Goal: Transaction & Acquisition: Download file/media

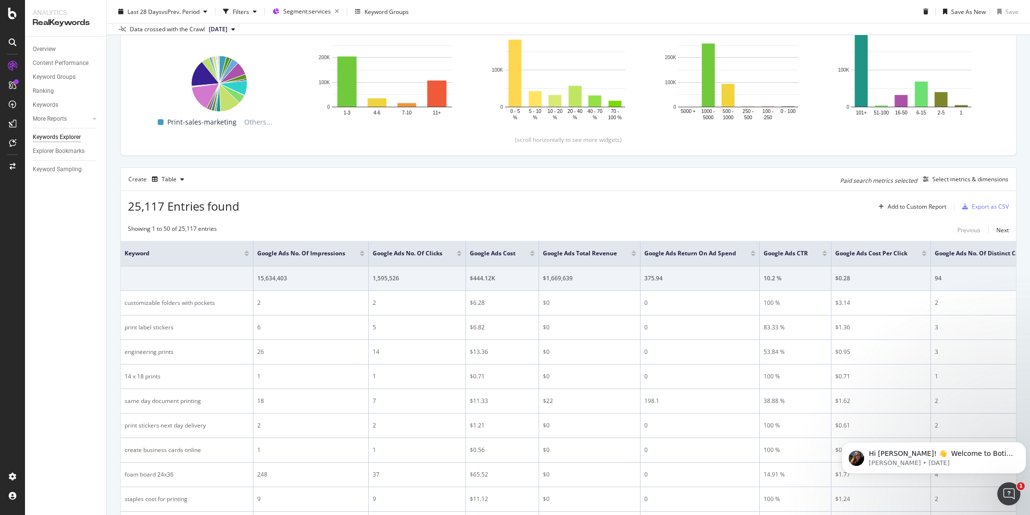
scroll to position [192, 0]
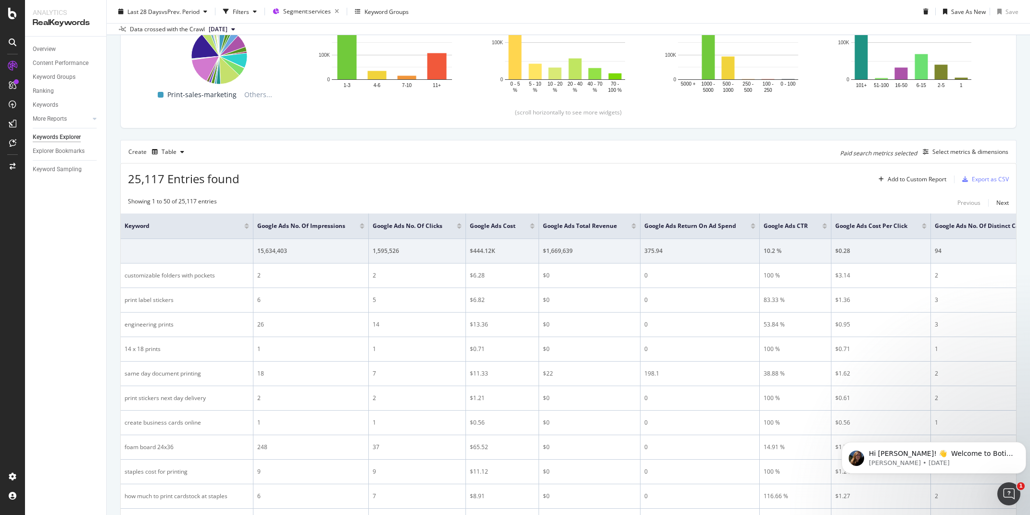
click at [364, 227] on div at bounding box center [362, 228] width 5 height 2
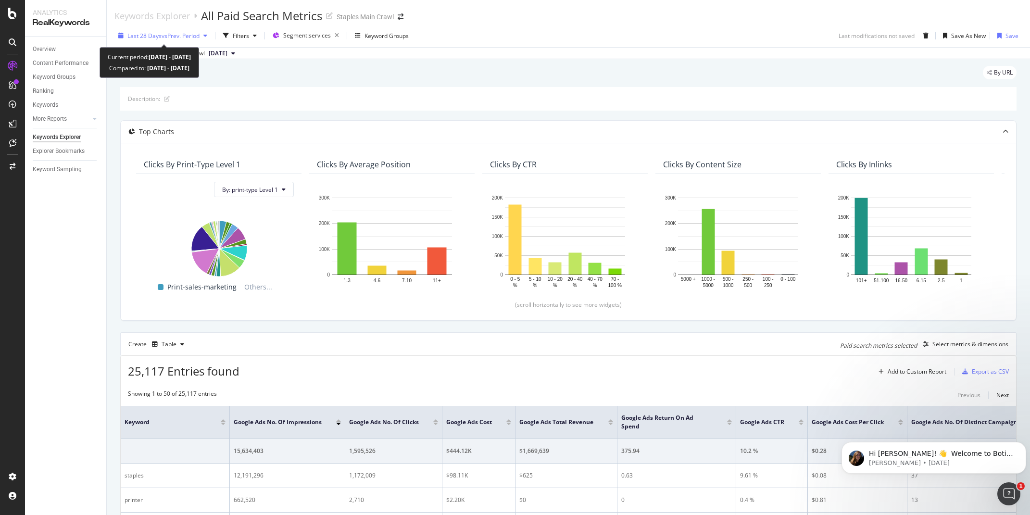
click at [165, 36] on span "vs Prev. Period" at bounding box center [181, 36] width 38 height 8
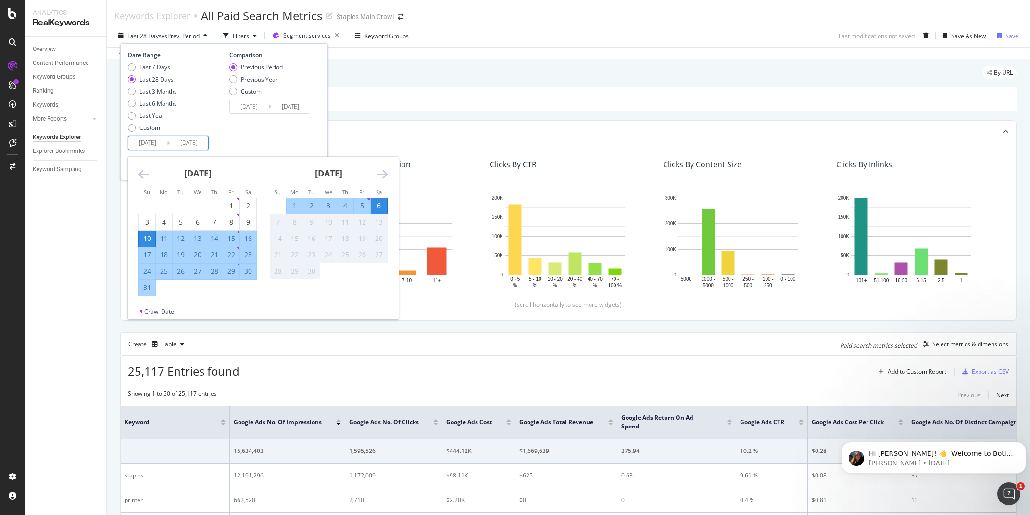
click at [146, 142] on input "[DATE]" at bounding box center [147, 142] width 38 height 13
click at [146, 173] on icon "Move backward to switch to the previous month." at bounding box center [144, 174] width 10 height 12
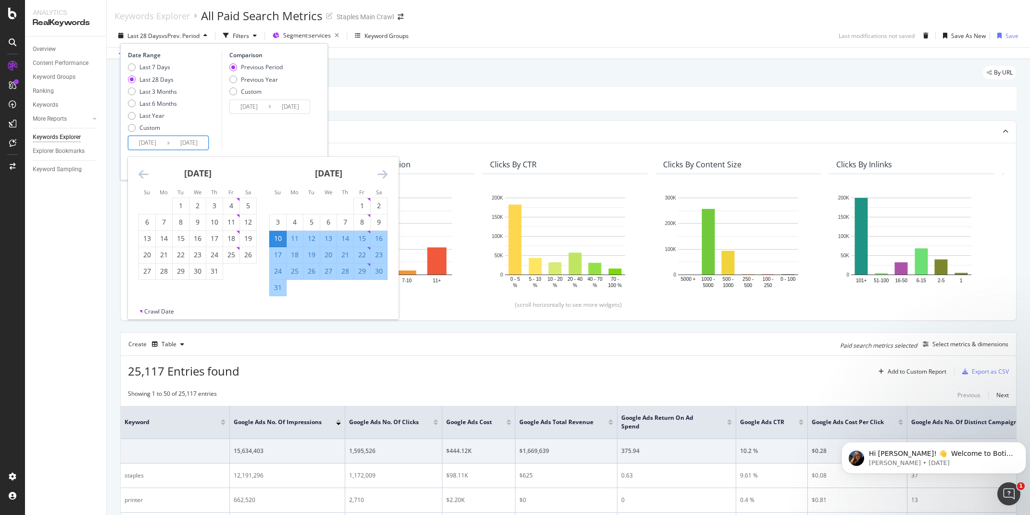
click at [146, 173] on icon "Move backward to switch to the previous month." at bounding box center [144, 174] width 10 height 12
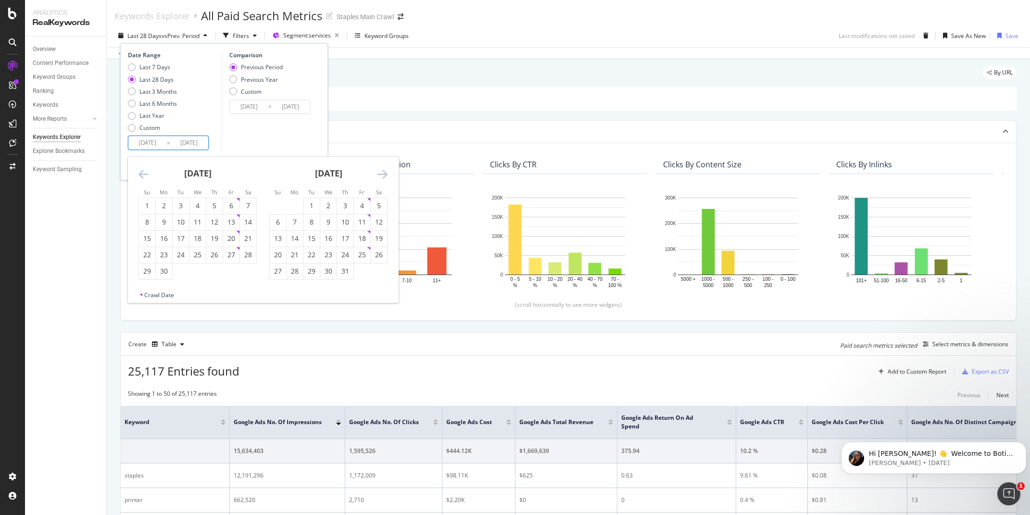
click at [146, 173] on icon "Move backward to switch to the previous month." at bounding box center [144, 174] width 10 height 12
click at [143, 172] on icon "Move backward to switch to the previous month." at bounding box center [144, 174] width 10 height 12
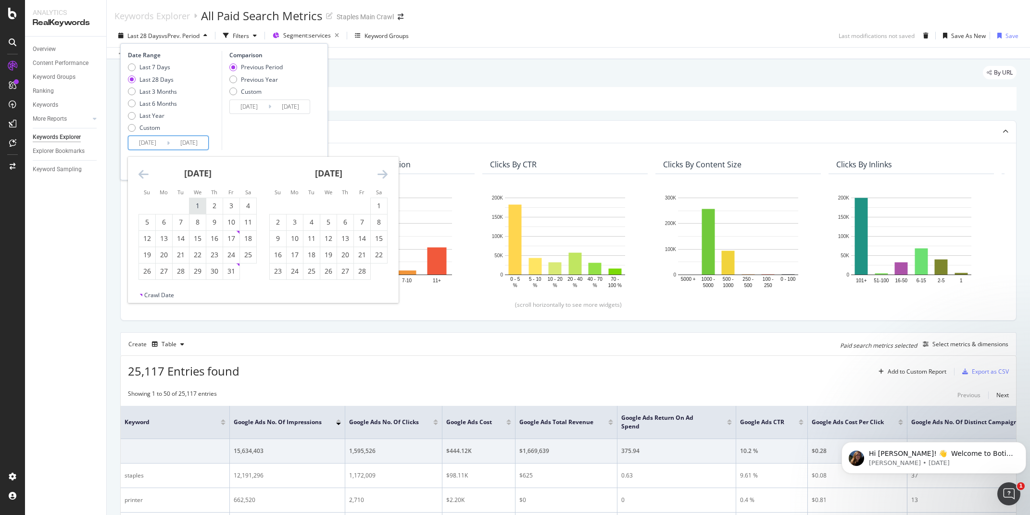
click at [194, 203] on div "1" at bounding box center [198, 206] width 16 height 10
type input "[DATE]"
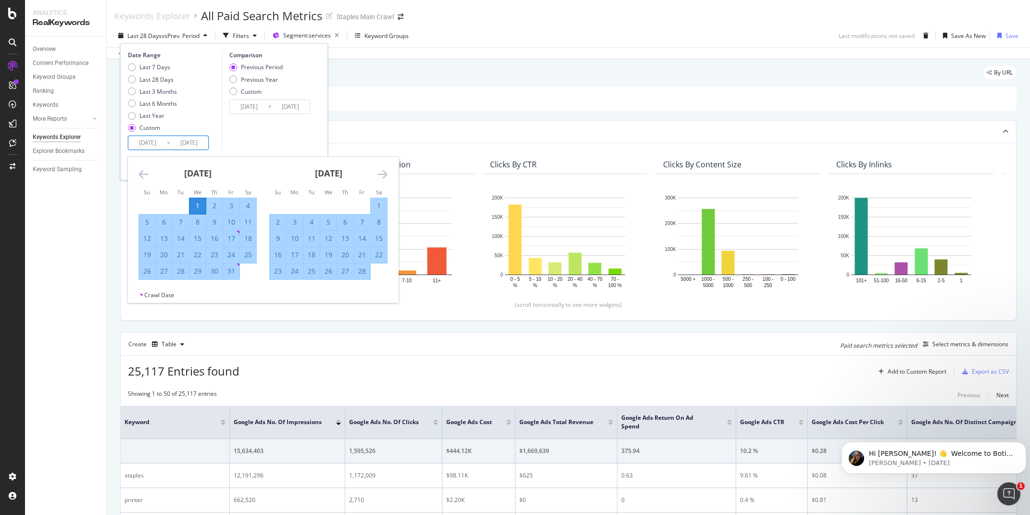
click at [384, 174] on icon "Move forward to switch to the next month." at bounding box center [383, 174] width 10 height 12
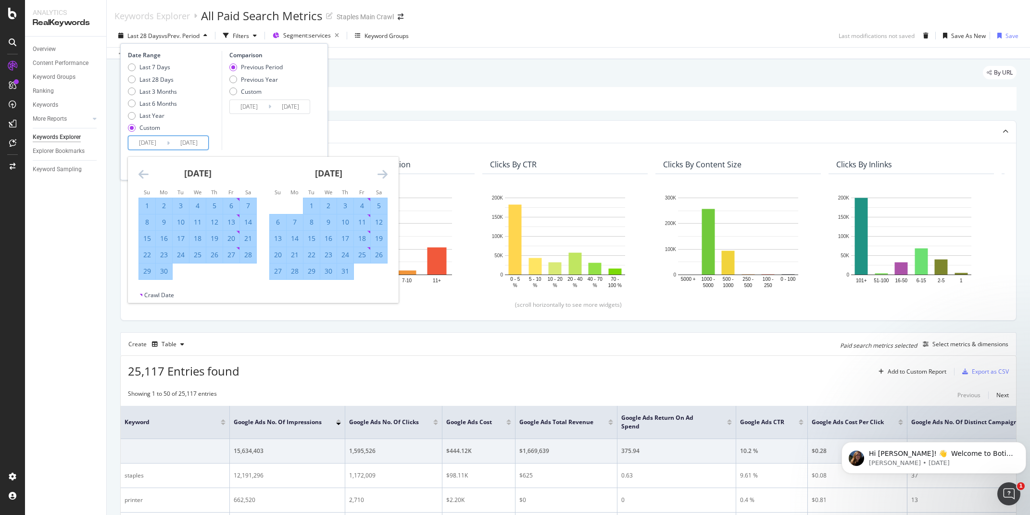
click at [384, 174] on icon "Move forward to switch to the next month." at bounding box center [383, 174] width 10 height 12
click at [275, 291] on div "31" at bounding box center [278, 288] width 16 height 10
type input "2025/08/31"
type input "2024/05/02"
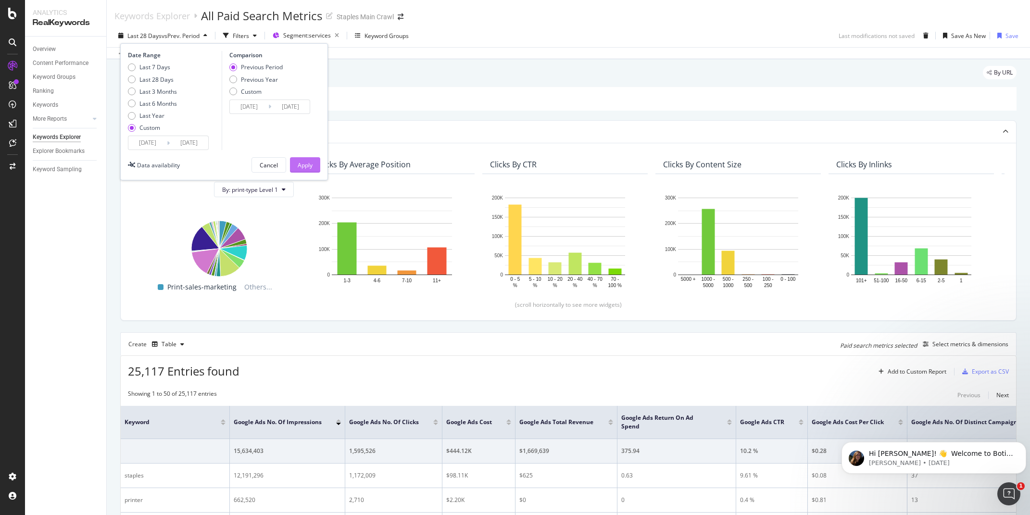
click at [310, 165] on div "Apply" at bounding box center [305, 165] width 15 height 8
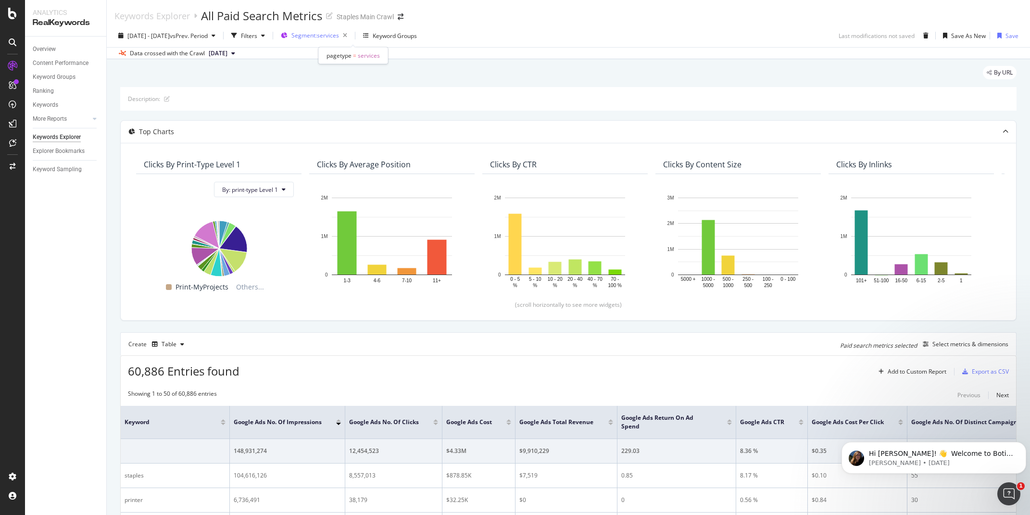
click at [339, 38] on span "Segment: services" at bounding box center [315, 35] width 48 height 8
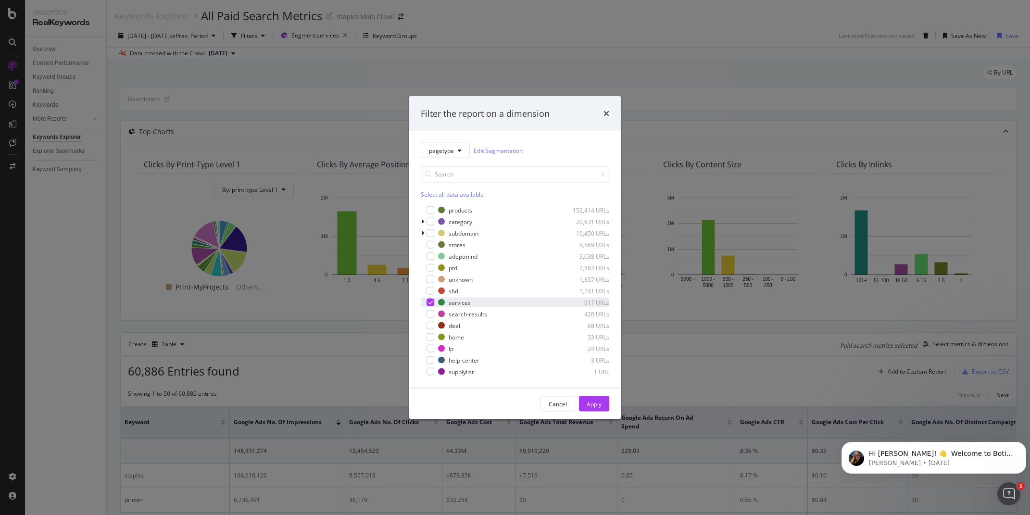
click at [430, 304] on icon "modal" at bounding box center [431, 302] width 4 height 5
click at [421, 234] on div "modal" at bounding box center [424, 233] width 6 height 10
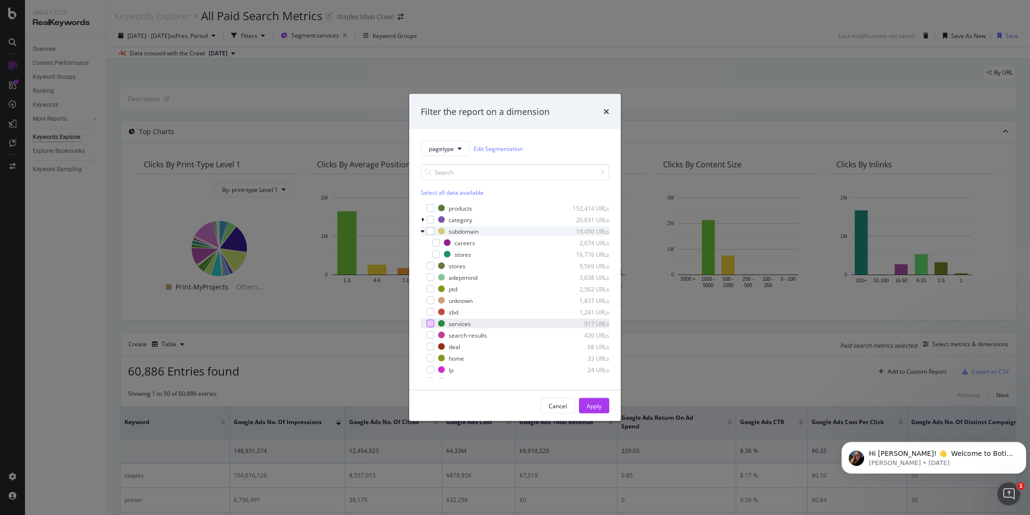
click at [423, 233] on icon "modal" at bounding box center [423, 231] width 4 height 6
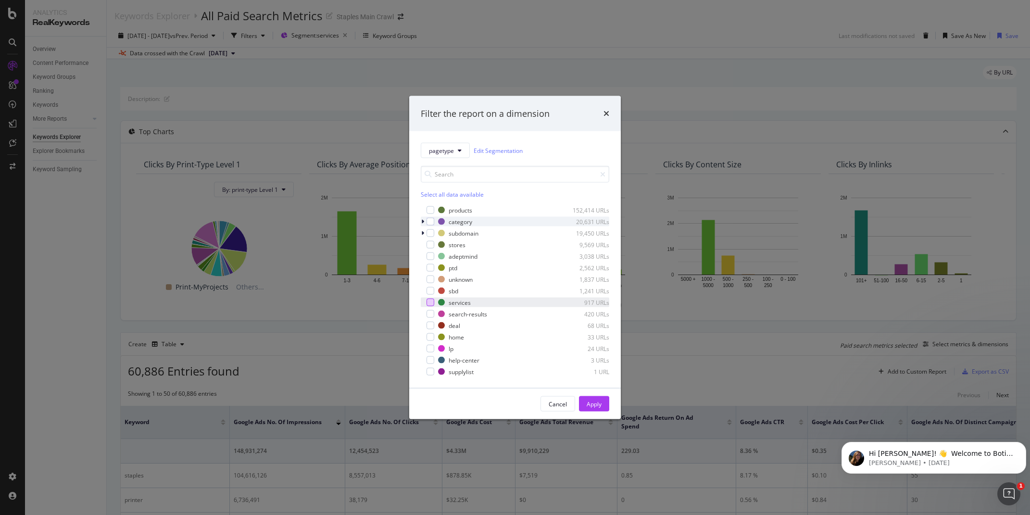
click at [425, 222] on div "modal" at bounding box center [424, 222] width 6 height 10
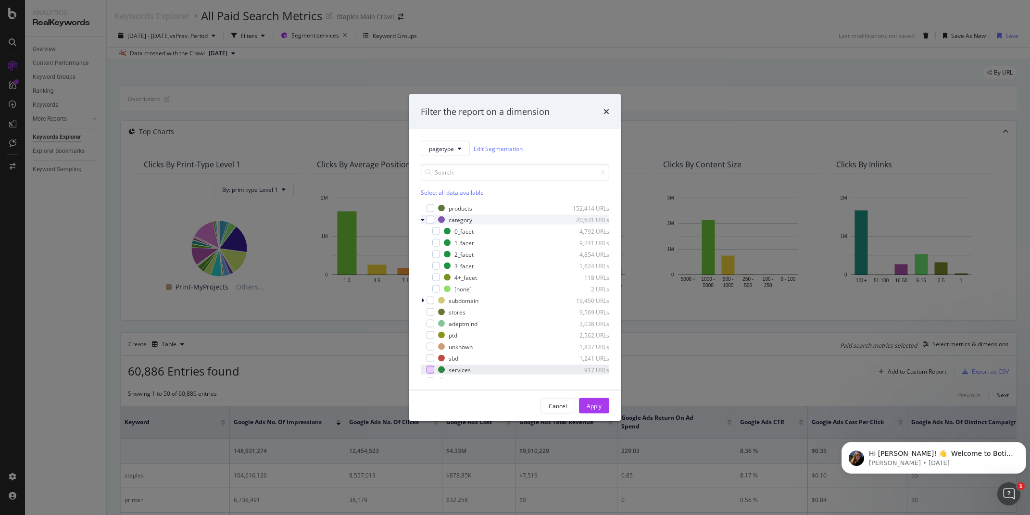
click at [425, 222] on div "modal" at bounding box center [424, 220] width 6 height 10
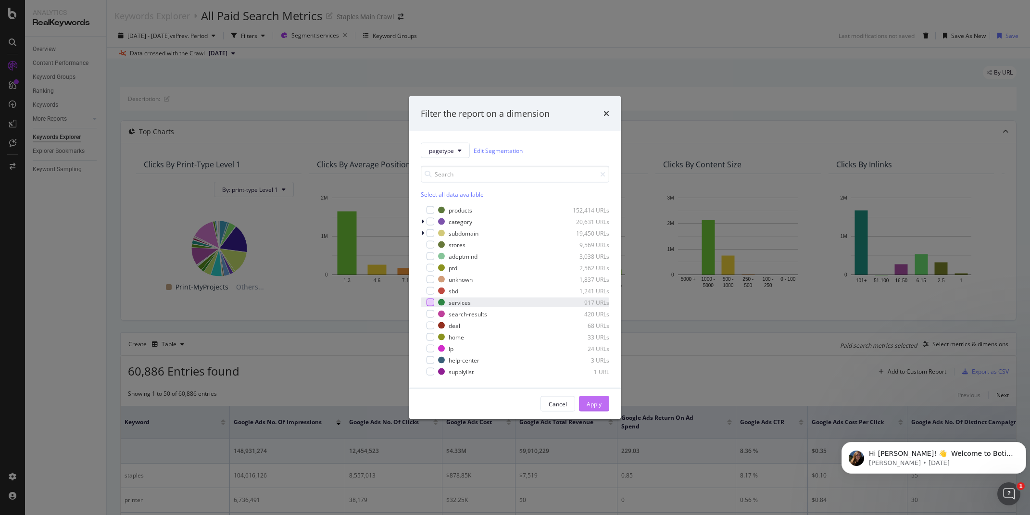
click at [589, 400] on div "Apply" at bounding box center [594, 404] width 15 height 8
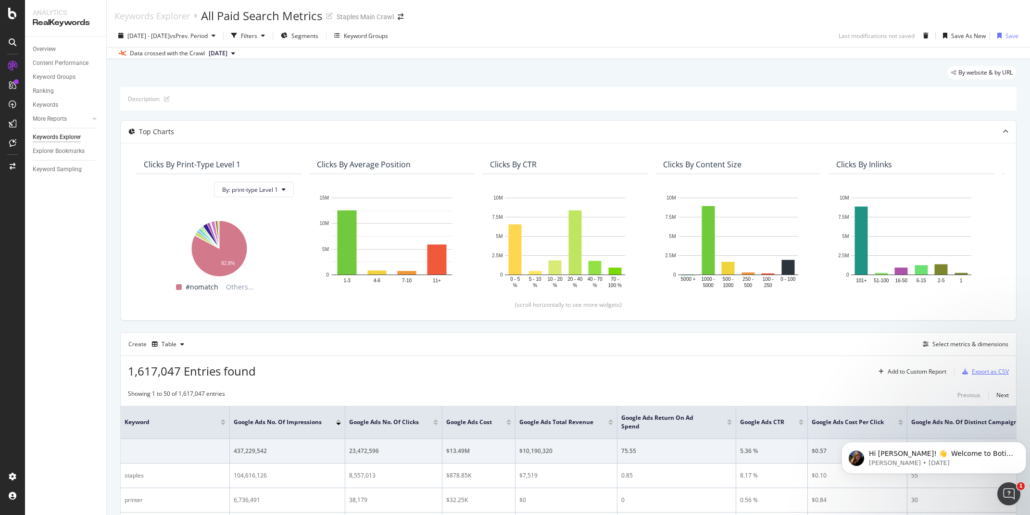
click at [978, 374] on div "Export as CSV" at bounding box center [990, 371] width 37 height 8
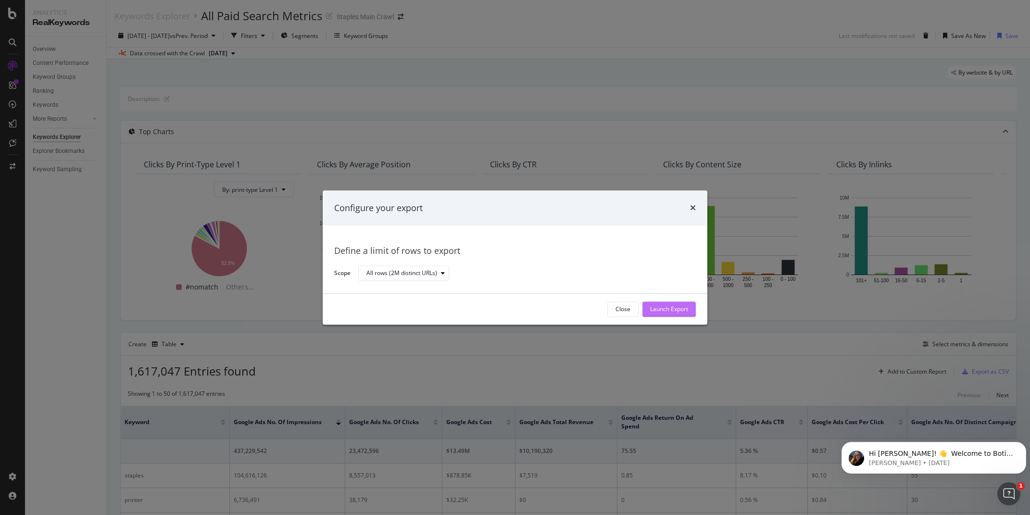
click at [659, 310] on div "Launch Export" at bounding box center [669, 309] width 38 height 8
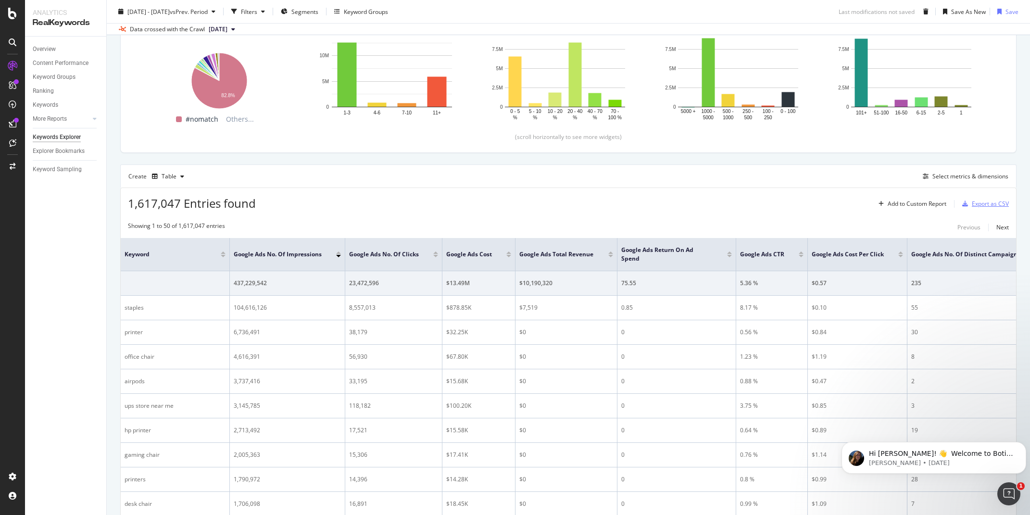
scroll to position [192, 0]
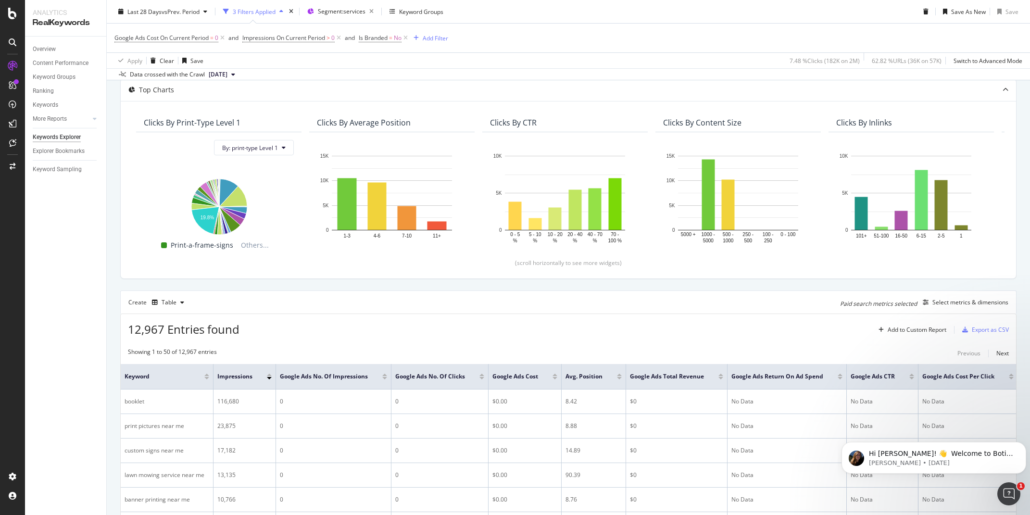
scroll to position [48, 0]
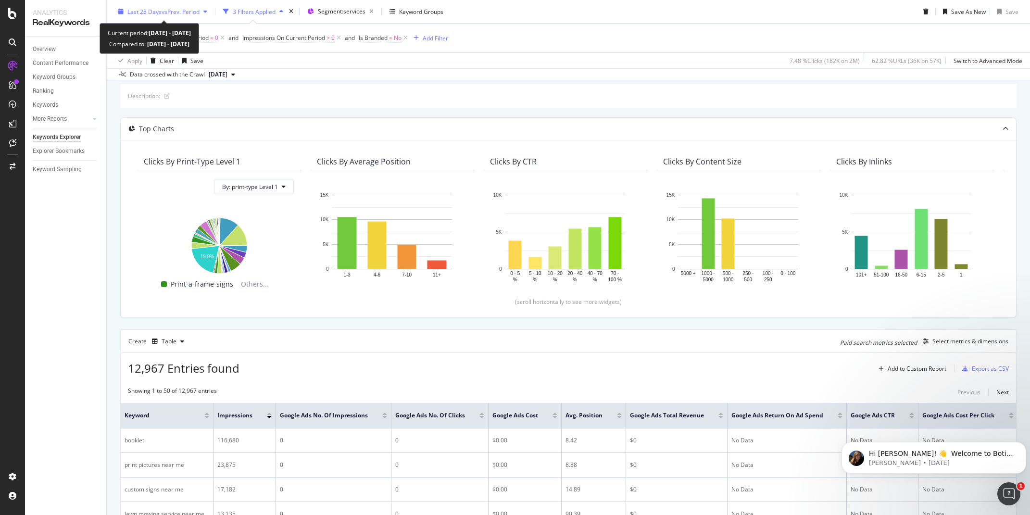
click at [183, 14] on span "vs Prev. Period" at bounding box center [181, 11] width 38 height 8
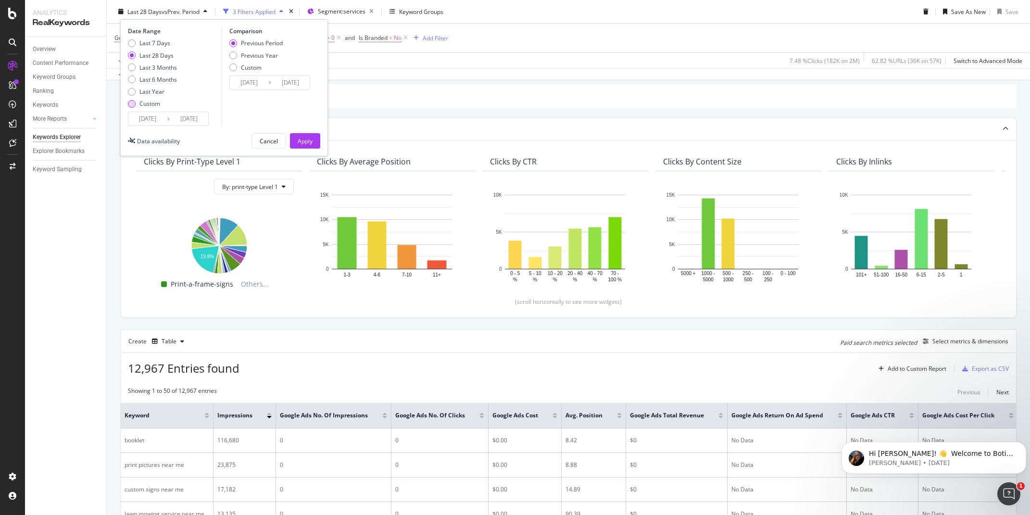
click at [132, 101] on div "Custom" at bounding box center [132, 104] width 8 height 8
click at [136, 118] on input "[DATE]" at bounding box center [147, 118] width 38 height 13
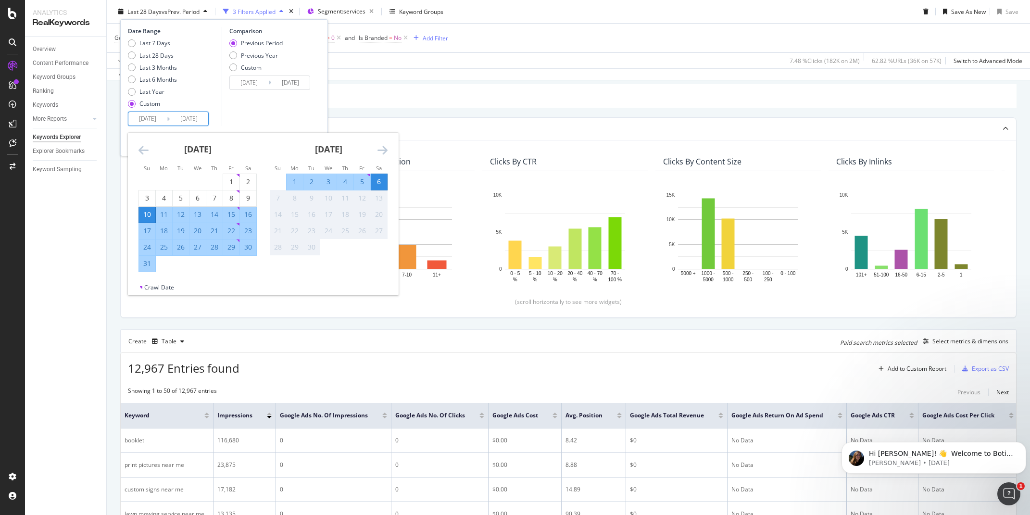
click at [142, 152] on icon "Move backward to switch to the previous month." at bounding box center [144, 150] width 10 height 12
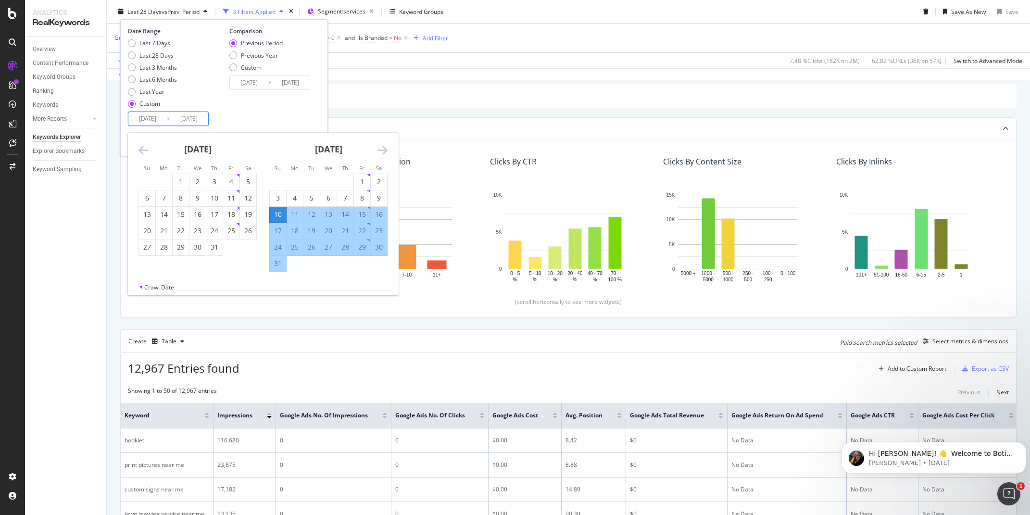
click at [142, 152] on icon "Move backward to switch to the previous month." at bounding box center [144, 150] width 10 height 12
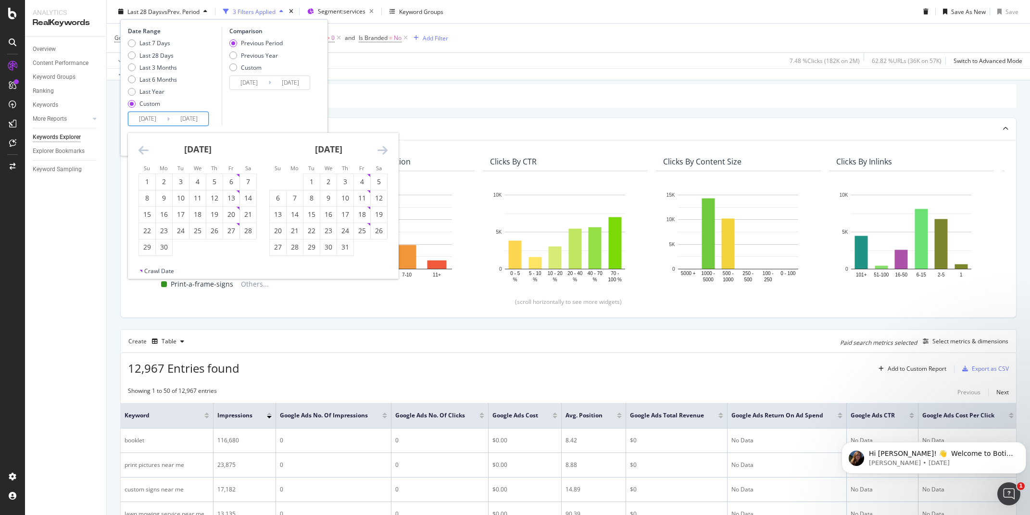
click at [142, 152] on icon "Move backward to switch to the previous month." at bounding box center [144, 150] width 10 height 12
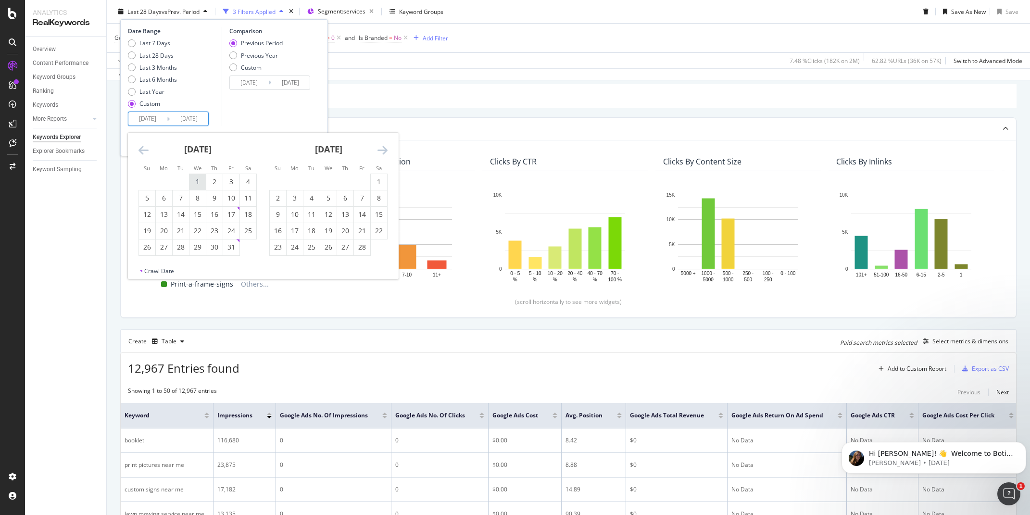
click at [202, 183] on div "1" at bounding box center [198, 182] width 16 height 10
type input "[DATE]"
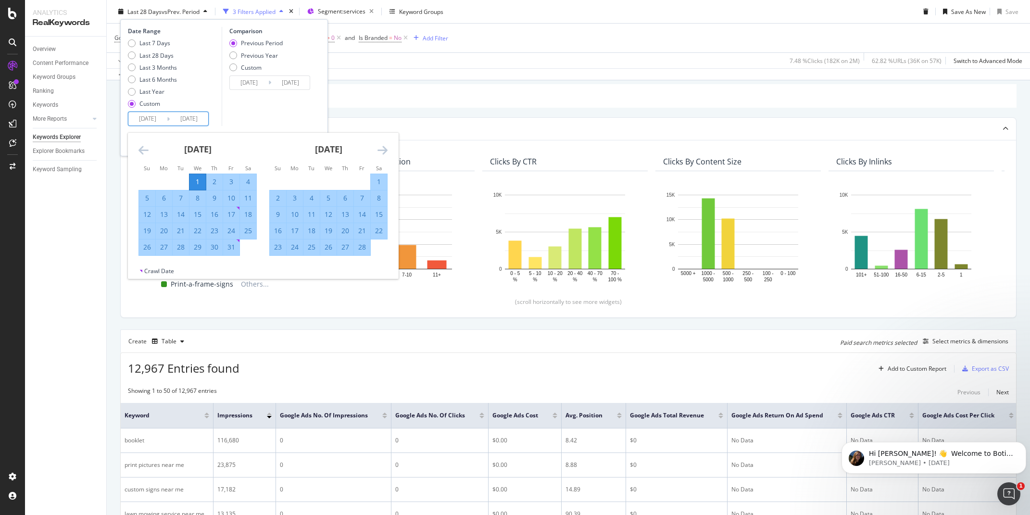
click at [384, 149] on icon "Move forward to switch to the next month." at bounding box center [383, 150] width 10 height 12
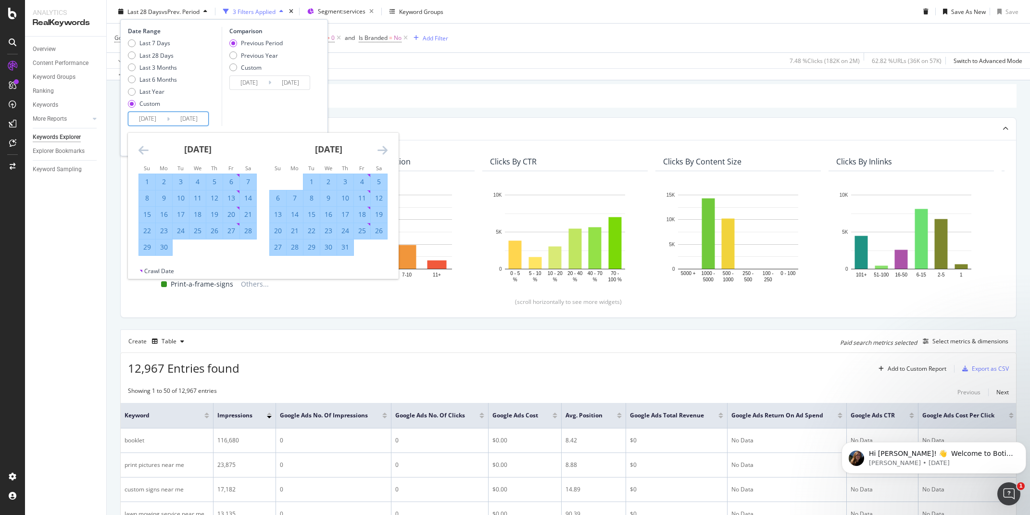
click at [384, 149] on icon "Move forward to switch to the next month." at bounding box center [383, 150] width 10 height 12
click at [378, 247] on div "30" at bounding box center [379, 247] width 16 height 10
type input "[DATE]"
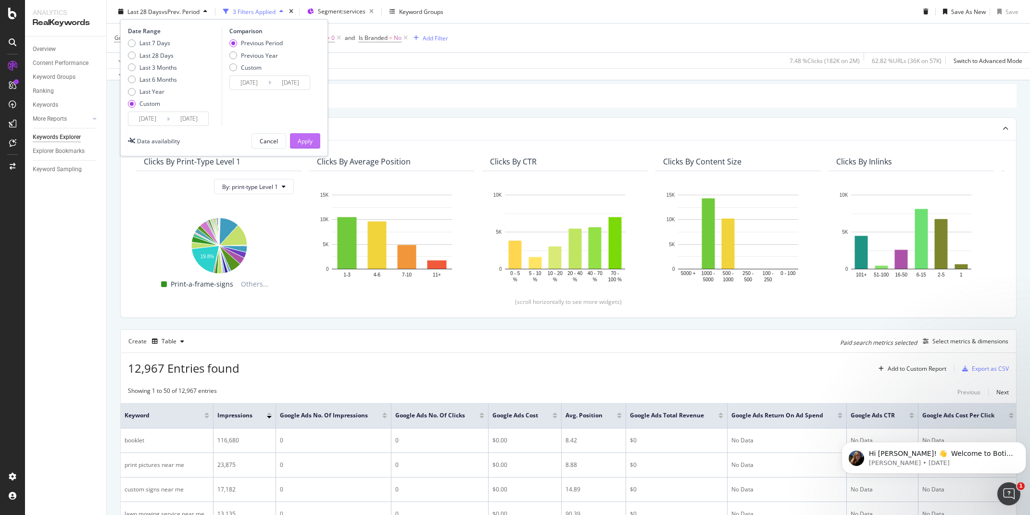
click at [304, 142] on div "Apply" at bounding box center [305, 141] width 15 height 8
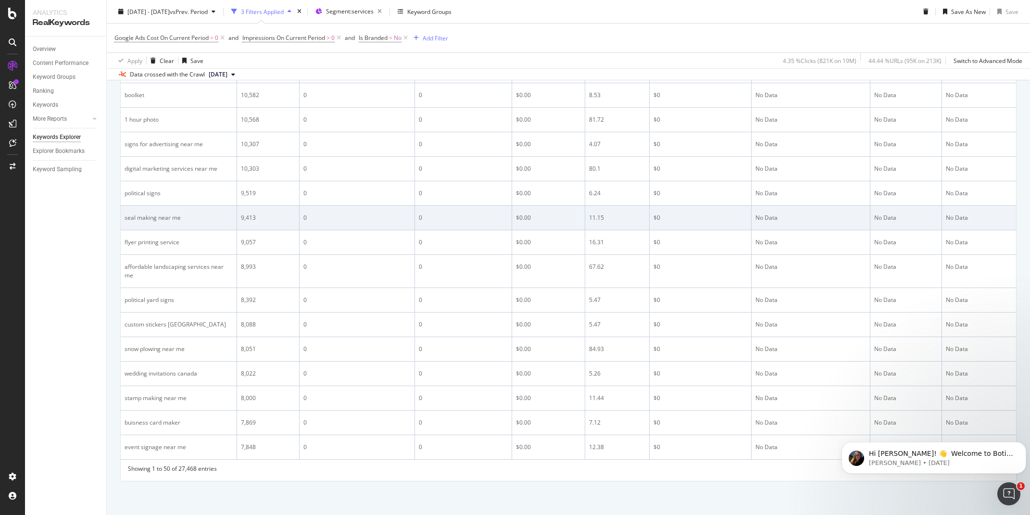
scroll to position [1267, 0]
